Goal: Task Accomplishment & Management: Use online tool/utility

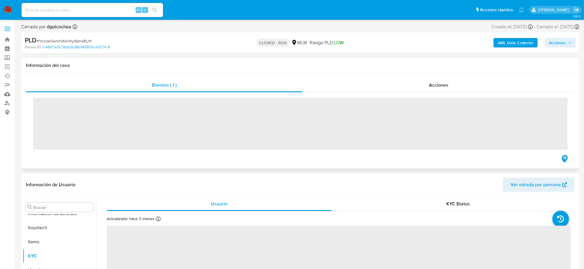
scroll to position [277, 0]
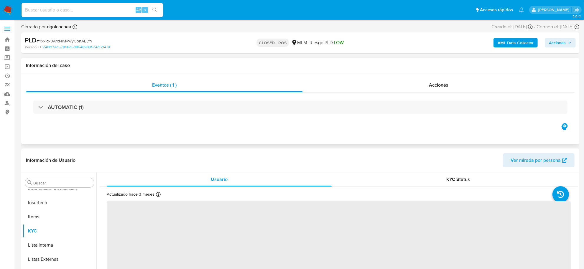
select select "10"
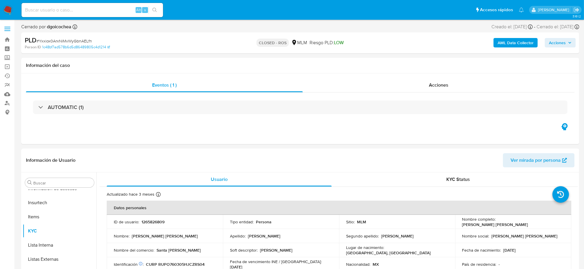
click at [5, 8] on img at bounding box center [8, 10] width 10 height 10
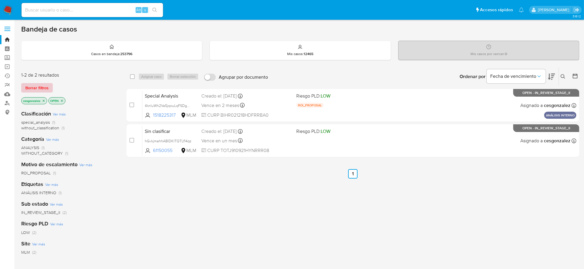
click at [48, 90] on span "Borrar filtros" at bounding box center [36, 88] width 23 height 8
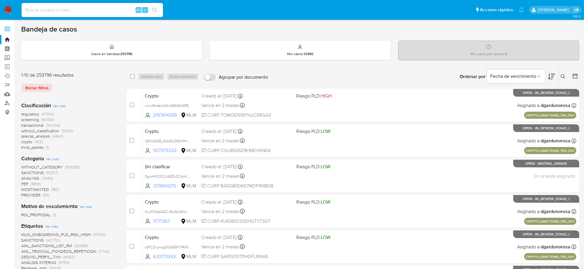
click at [36, 118] on span "screening" at bounding box center [30, 120] width 18 height 6
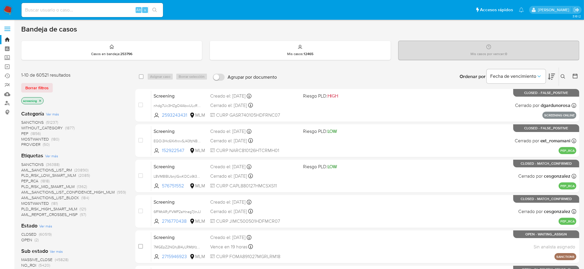
click at [32, 239] on span "OPEN" at bounding box center [26, 240] width 11 height 6
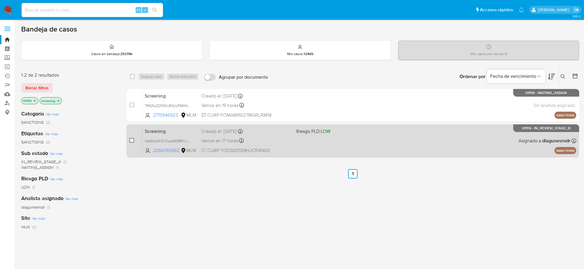
click at [133, 139] on input "checkbox" at bounding box center [131, 140] width 5 height 5
checkbox input "true"
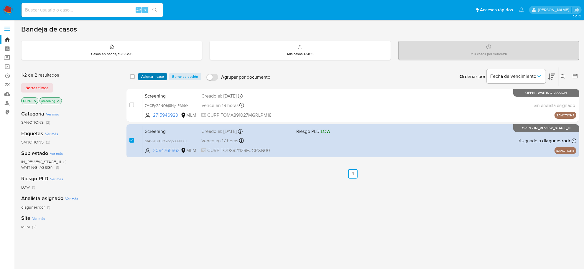
click at [149, 74] on span "Asignar 1 caso" at bounding box center [152, 77] width 23 height 6
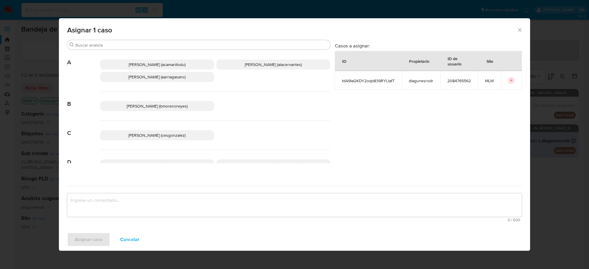
click at [173, 134] on span "Cesar Gonzalez (cesgonzalez)" at bounding box center [156, 135] width 57 height 6
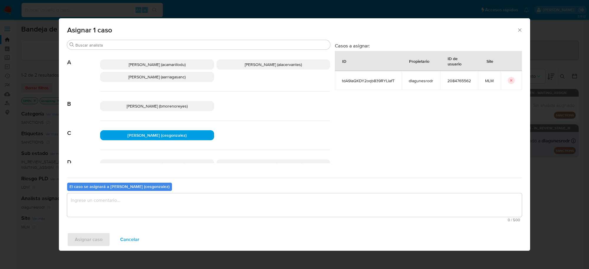
click at [129, 205] on textarea "assign-modal" at bounding box center [294, 205] width 455 height 24
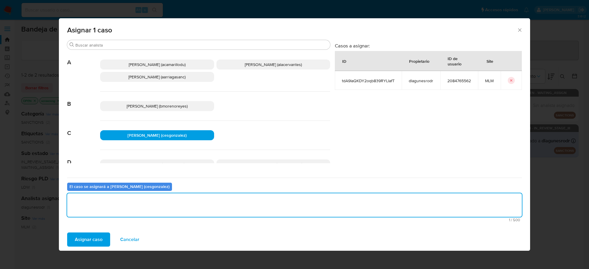
click at [102, 243] on span "Asignar caso" at bounding box center [89, 239] width 28 height 13
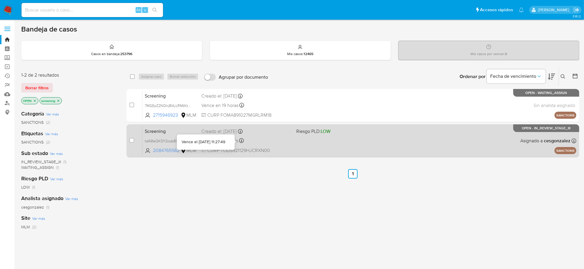
click at [226, 147] on span "CURP TODS921129HJCRXN00" at bounding box center [246, 150] width 90 height 6
click at [220, 145] on div "Screening tdA9IaQKDY2oqb839RYLIafT 2084765562 MLM Riesgo PLD: LOW Creado el: 30…" at bounding box center [359, 141] width 434 height 30
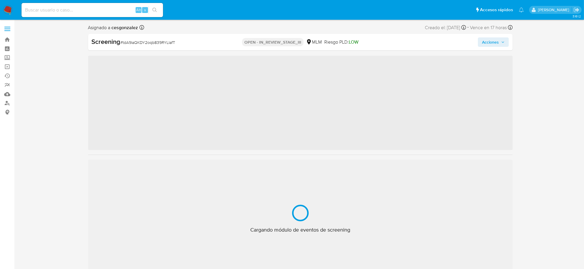
scroll to position [277, 0]
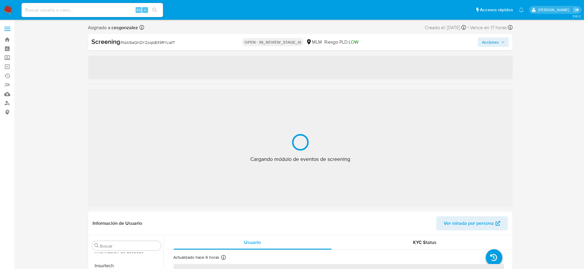
select select "10"
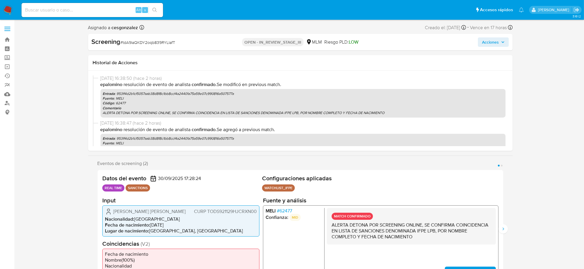
scroll to position [147, 0]
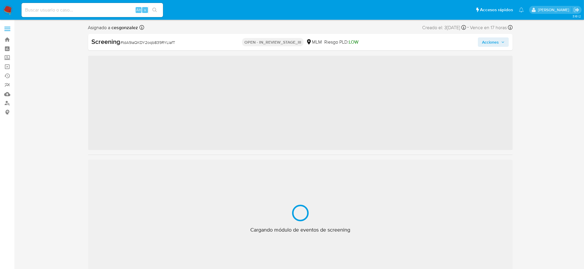
scroll to position [277, 0]
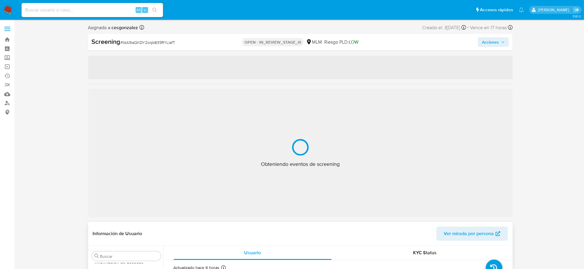
select select "10"
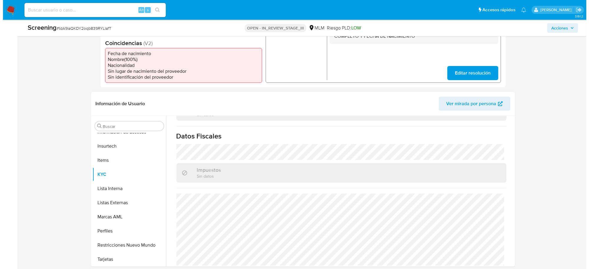
scroll to position [0, 0]
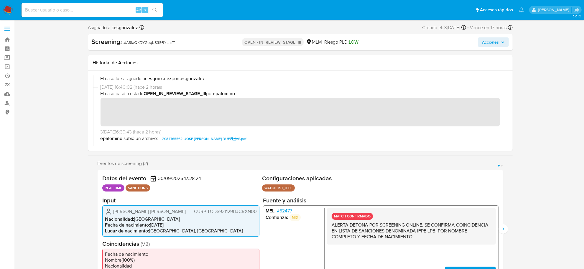
click at [497, 43] on span "Acciones" at bounding box center [490, 41] width 17 height 9
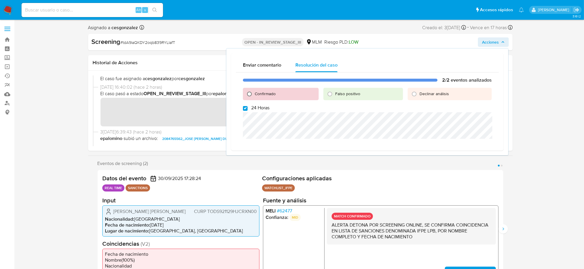
click at [249, 92] on input "Confirmado" at bounding box center [249, 93] width 9 height 9
radio input "true"
click at [244, 109] on input "24 Horas" at bounding box center [245, 108] width 5 height 5
checkbox input "false"
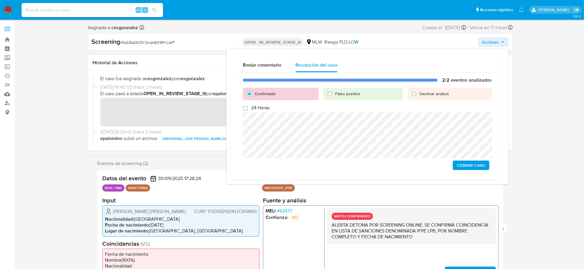
click at [466, 164] on span "Cerrar Caso" at bounding box center [471, 165] width 28 height 8
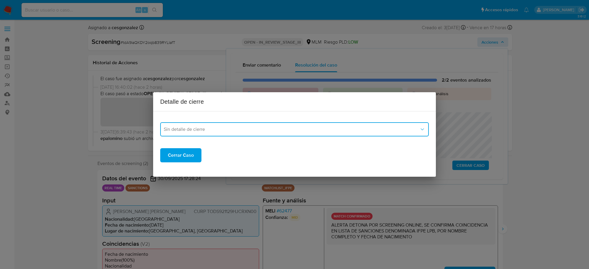
click at [260, 133] on button "Sin detalle de cierre" at bounding box center [294, 129] width 269 height 14
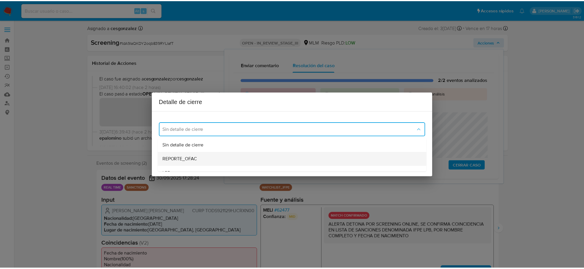
scroll to position [37, 0]
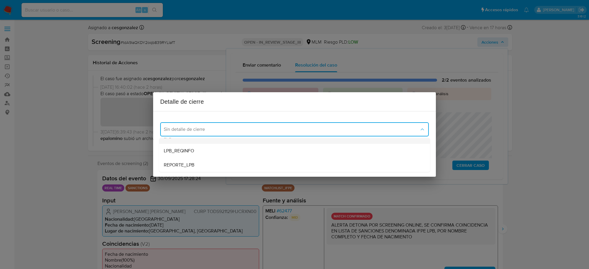
click at [189, 141] on div "LPB" at bounding box center [295, 137] width 262 height 14
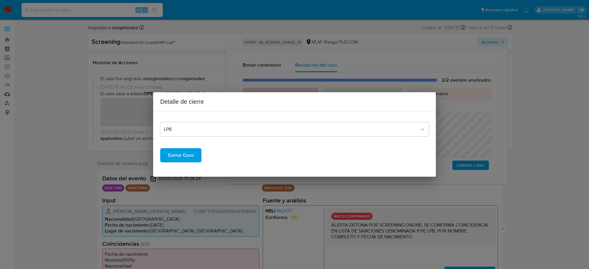
click at [187, 155] on span "Cerrar Caso" at bounding box center [181, 155] width 26 height 13
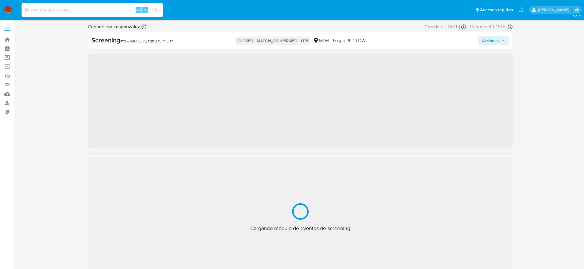
scroll to position [277, 0]
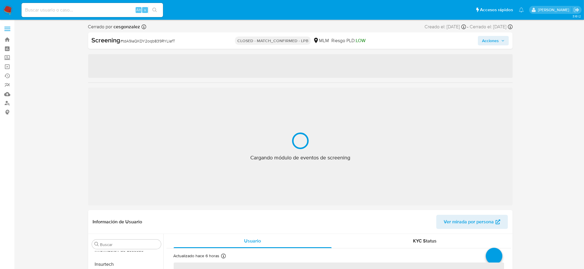
select select "10"
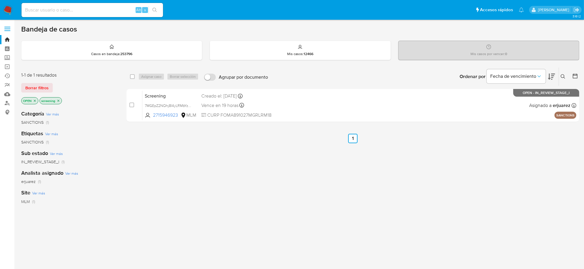
click at [96, 13] on input at bounding box center [92, 10] width 141 height 8
paste input "1997323992"
type input "1997323992"
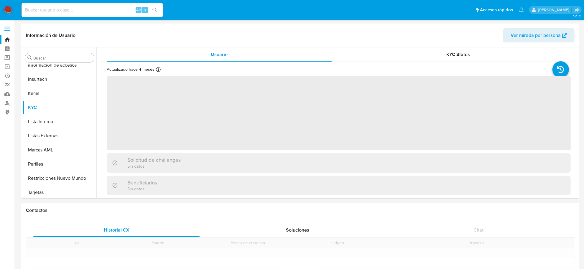
scroll to position [277, 0]
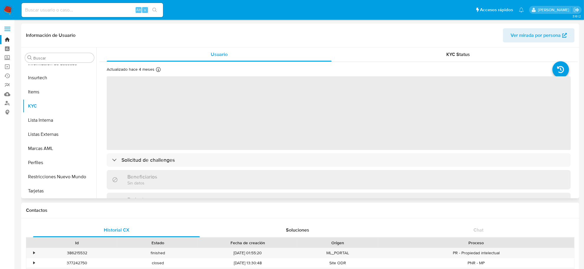
select select "10"
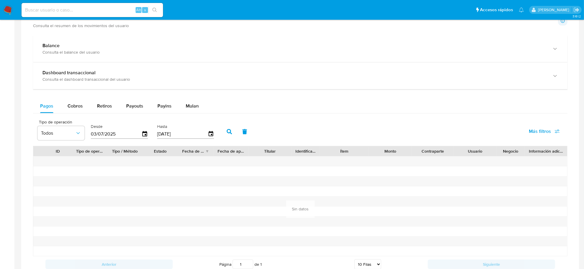
scroll to position [332, 0]
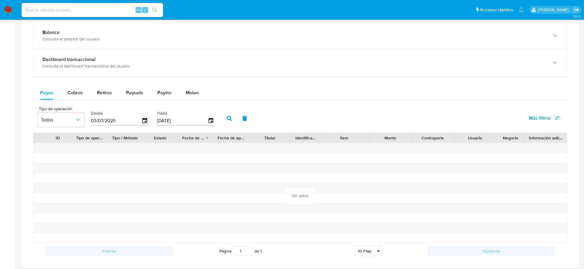
click at [74, 101] on div "Pagos Cobros Retiros Payouts Payins Mulan Tipo de operación Todos Desde [DATE] …" at bounding box center [300, 172] width 534 height 173
click at [73, 94] on span "Cobros" at bounding box center [74, 92] width 15 height 7
select select "10"
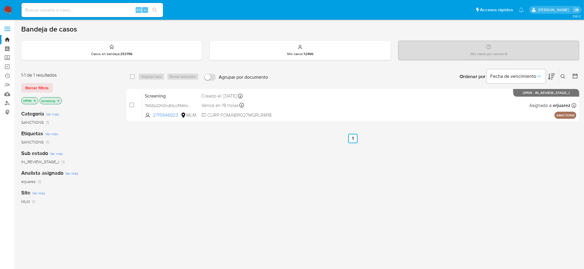
click at [83, 11] on input at bounding box center [92, 10] width 141 height 8
paste input "1209061136"
type input "1209061136"
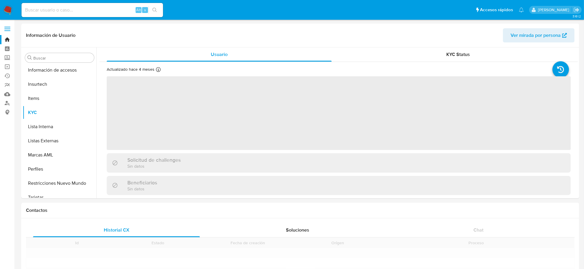
scroll to position [277, 0]
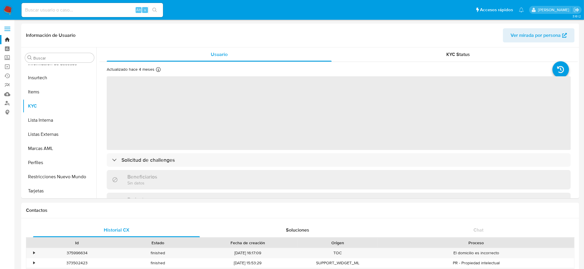
select select "10"
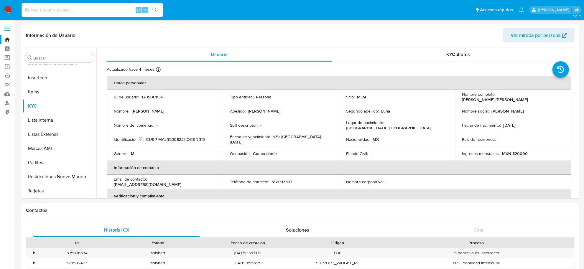
click at [6, 10] on img at bounding box center [8, 10] width 10 height 10
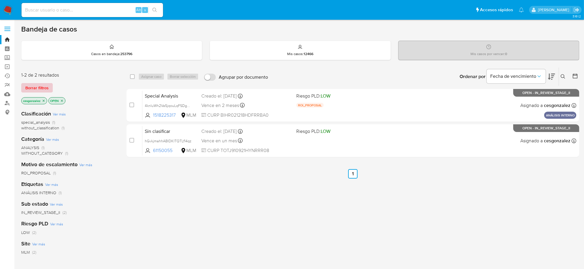
click at [39, 91] on span "Borrar filtros" at bounding box center [36, 88] width 23 height 8
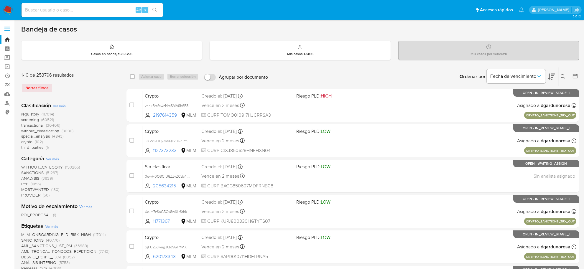
click at [33, 118] on span "screening" at bounding box center [30, 120] width 18 height 6
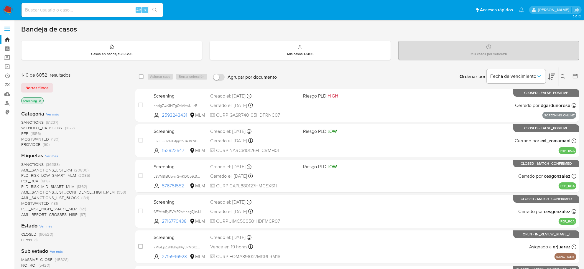
click at [27, 239] on span "OPEN" at bounding box center [26, 240] width 11 height 6
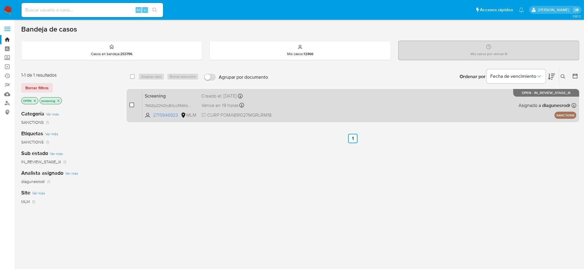
click at [130, 105] on input "checkbox" at bounding box center [131, 105] width 5 height 5
checkbox input "true"
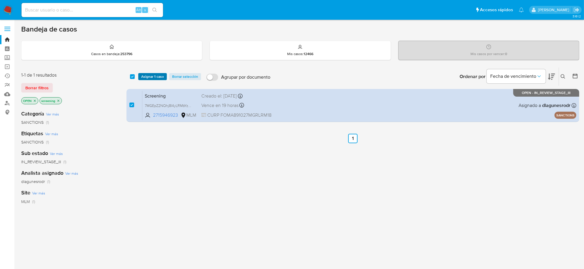
click at [145, 78] on span "Asignar 1 caso" at bounding box center [152, 77] width 23 height 6
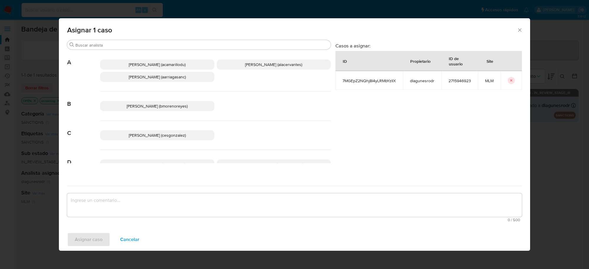
click at [188, 135] on p "[PERSON_NAME] (cesgonzalez)" at bounding box center [157, 135] width 114 height 10
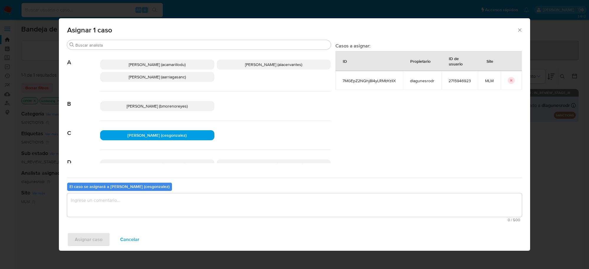
click at [115, 214] on textarea "assign-modal" at bounding box center [294, 205] width 455 height 24
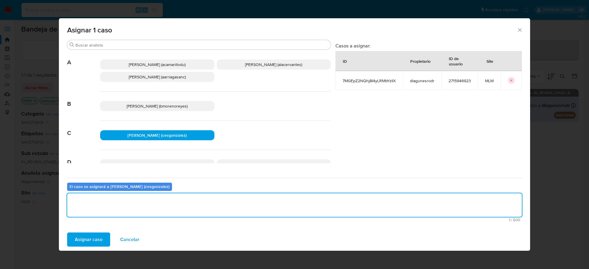
click at [97, 240] on span "Asignar caso" at bounding box center [89, 239] width 28 height 13
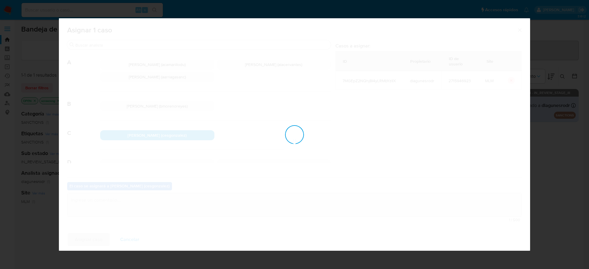
checkbox input "false"
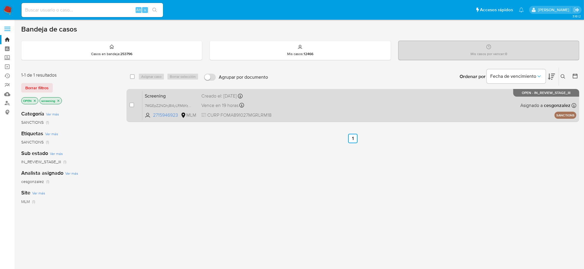
click at [225, 98] on div "Creado el: [DATE] Creado el: [DATE] 13:28:16" at bounding box center [246, 96] width 90 height 6
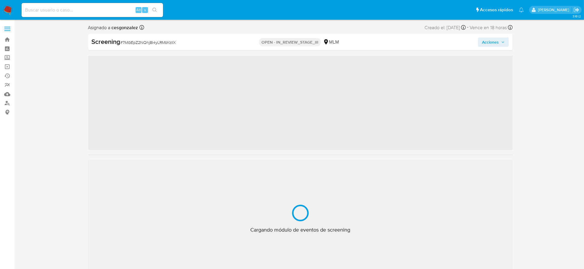
scroll to position [277, 0]
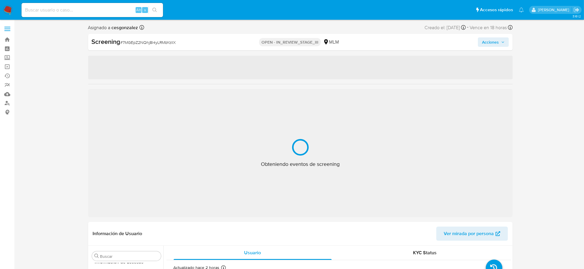
select select "10"
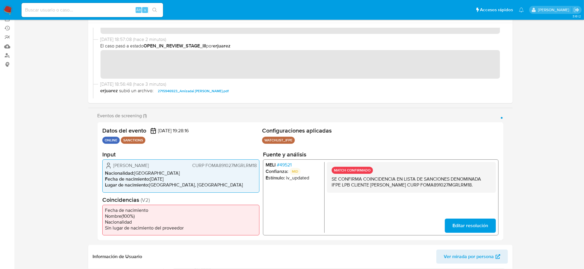
scroll to position [0, 0]
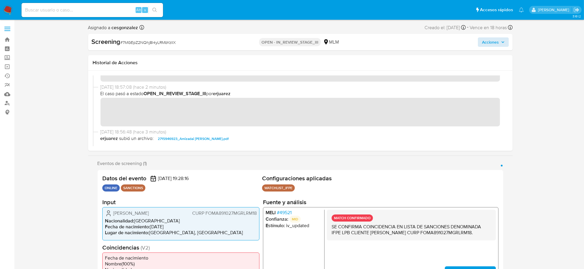
click at [500, 47] on div "Screening # 7MGEpZ2NQhj8I4yLRMbYzIlX OPEN - IN_REVIEW_STAGE_III MLM Acciones" at bounding box center [300, 42] width 424 height 17
click at [499, 43] on span "Acciones" at bounding box center [493, 42] width 23 height 8
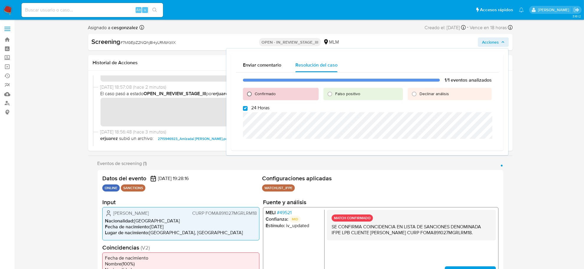
click at [248, 92] on input "Confirmado" at bounding box center [249, 93] width 9 height 9
radio input "true"
click at [246, 108] on input "24 Horas" at bounding box center [245, 108] width 5 height 5
checkbox input "false"
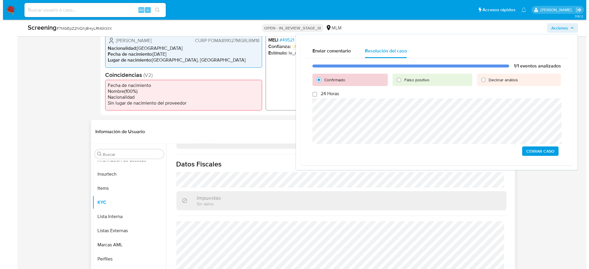
scroll to position [184, 0]
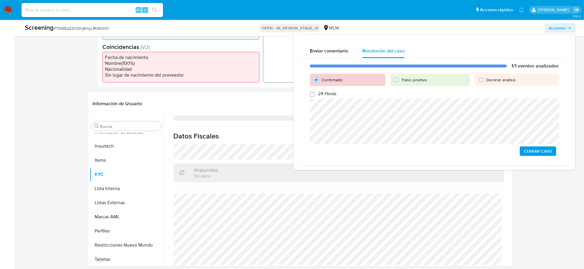
click at [535, 151] on span "Cerrar Caso" at bounding box center [538, 151] width 28 height 8
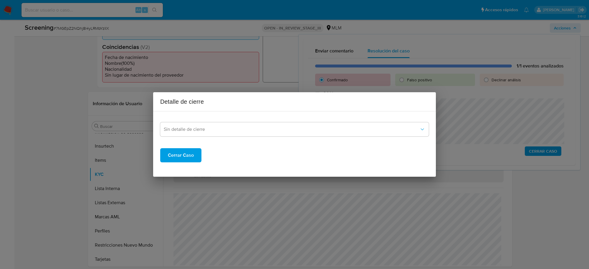
click at [303, 121] on div "Sin detalle de cierre" at bounding box center [294, 126] width 269 height 20
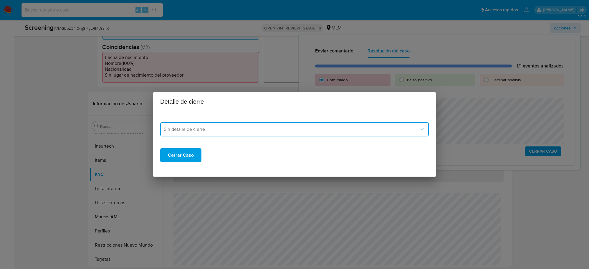
click at [298, 129] on span "Sin detalle de cierre" at bounding box center [292, 129] width 256 height 6
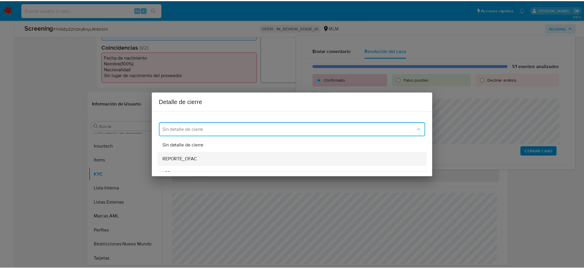
scroll to position [37, 0]
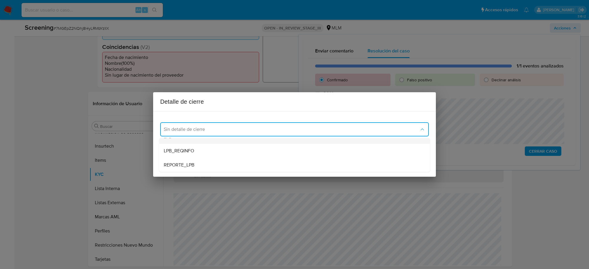
click at [192, 139] on div "LPB" at bounding box center [295, 137] width 262 height 14
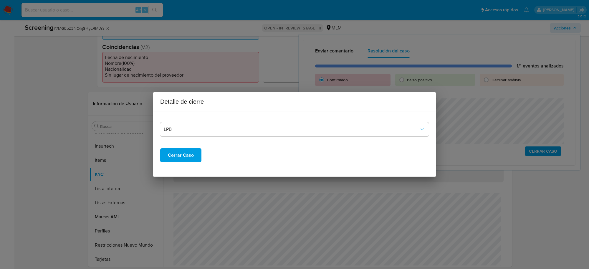
click at [186, 154] on span "Cerrar Caso" at bounding box center [181, 155] width 26 height 13
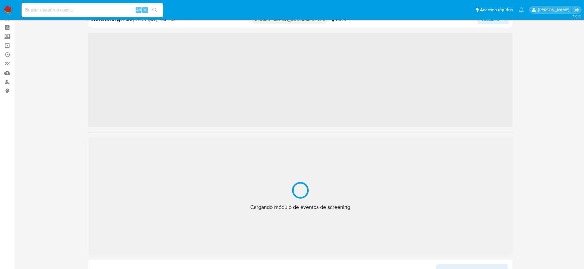
scroll to position [277, 0]
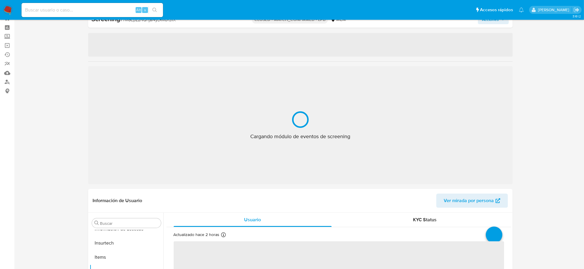
select select "10"
